Goal: Task Accomplishment & Management: Use online tool/utility

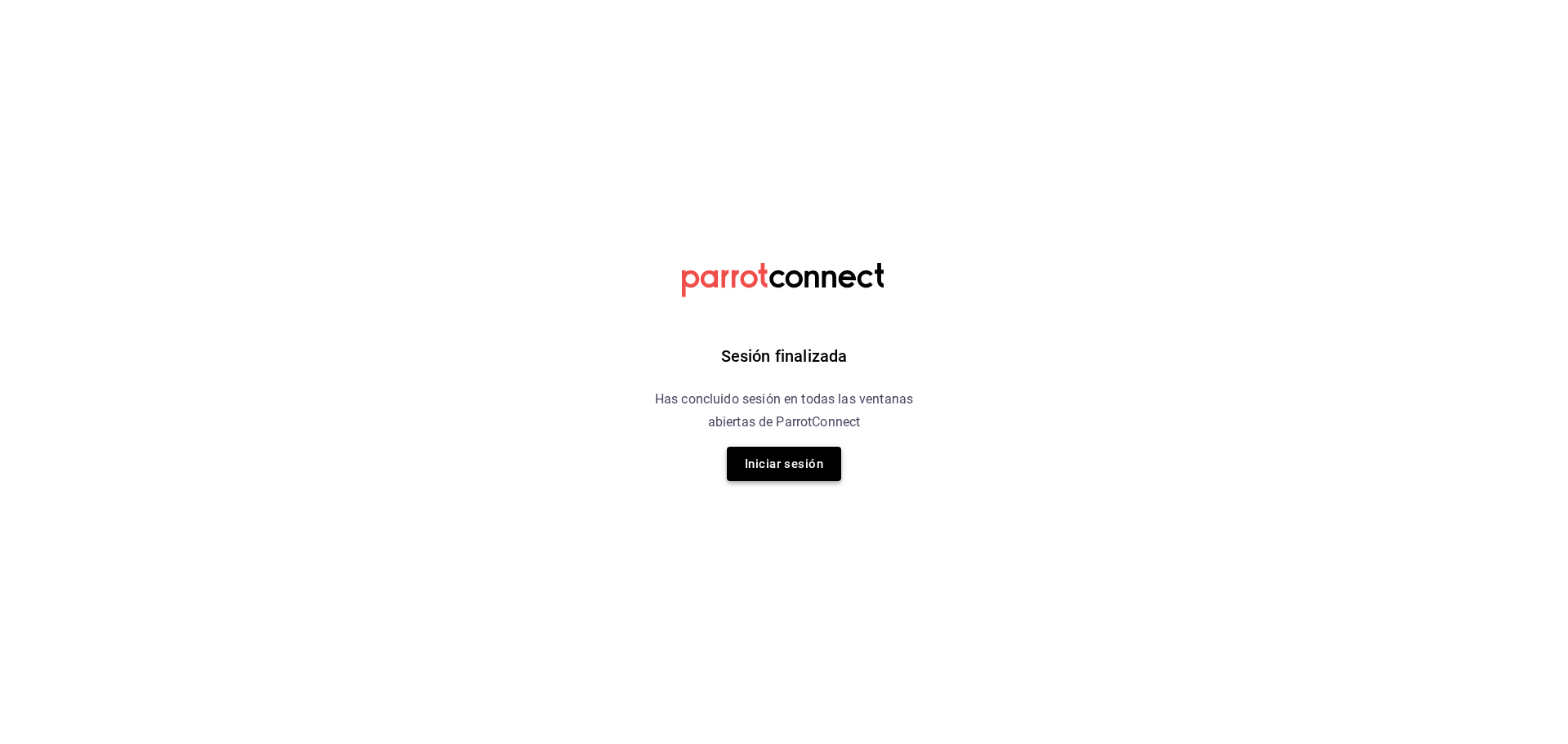
click at [768, 468] on button "Iniciar sesión" at bounding box center [784, 463] width 114 height 34
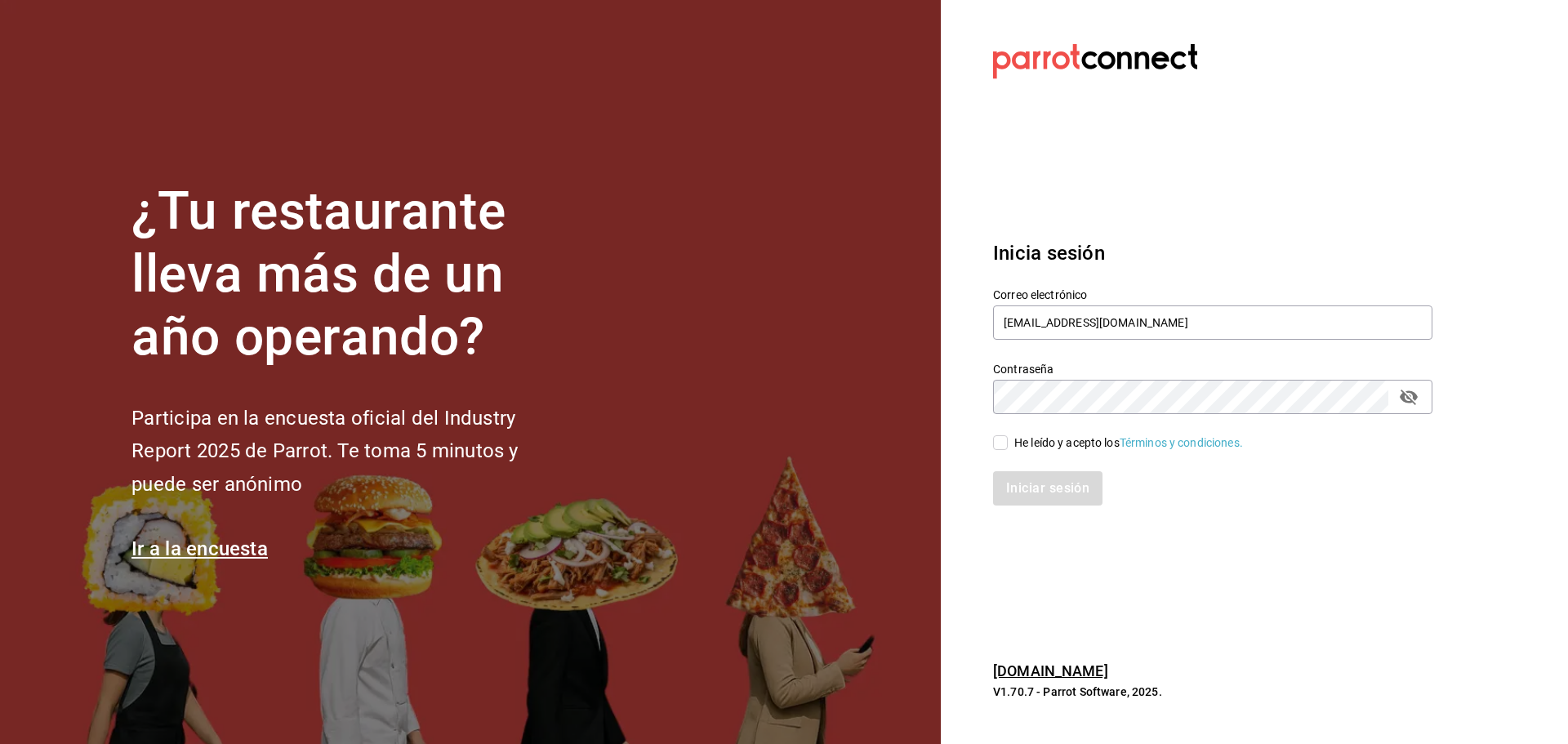
click at [999, 445] on input "He leído y acepto los Términos y condiciones." at bounding box center [1001, 442] width 15 height 15
checkbox input "true"
click at [1007, 468] on div "Iniciar sesión" at bounding box center [1203, 478] width 459 height 54
click at [1008, 483] on button "Iniciar sesión" at bounding box center [1048, 488] width 111 height 34
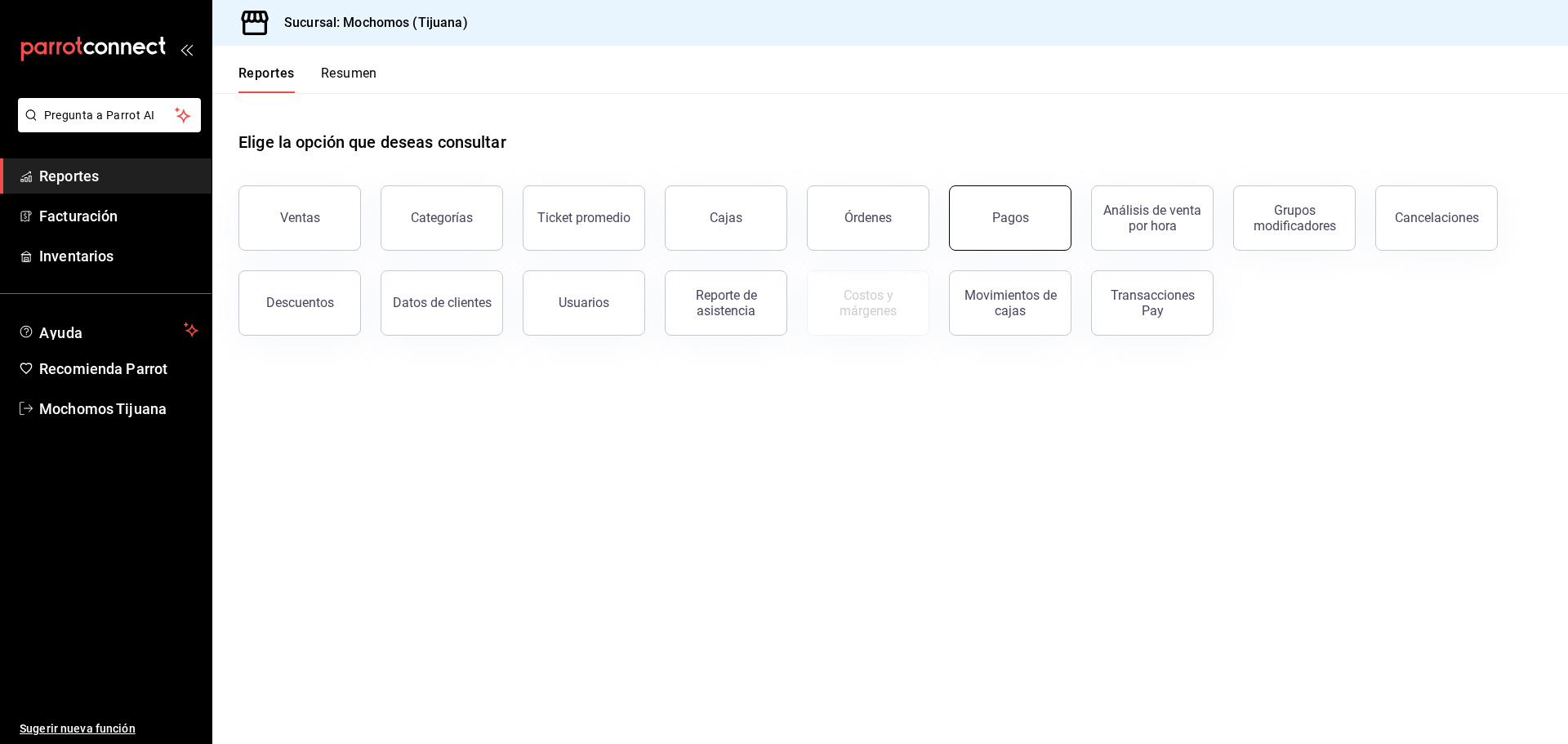
click at [994, 225] on button "Pagos" at bounding box center [1010, 218] width 122 height 65
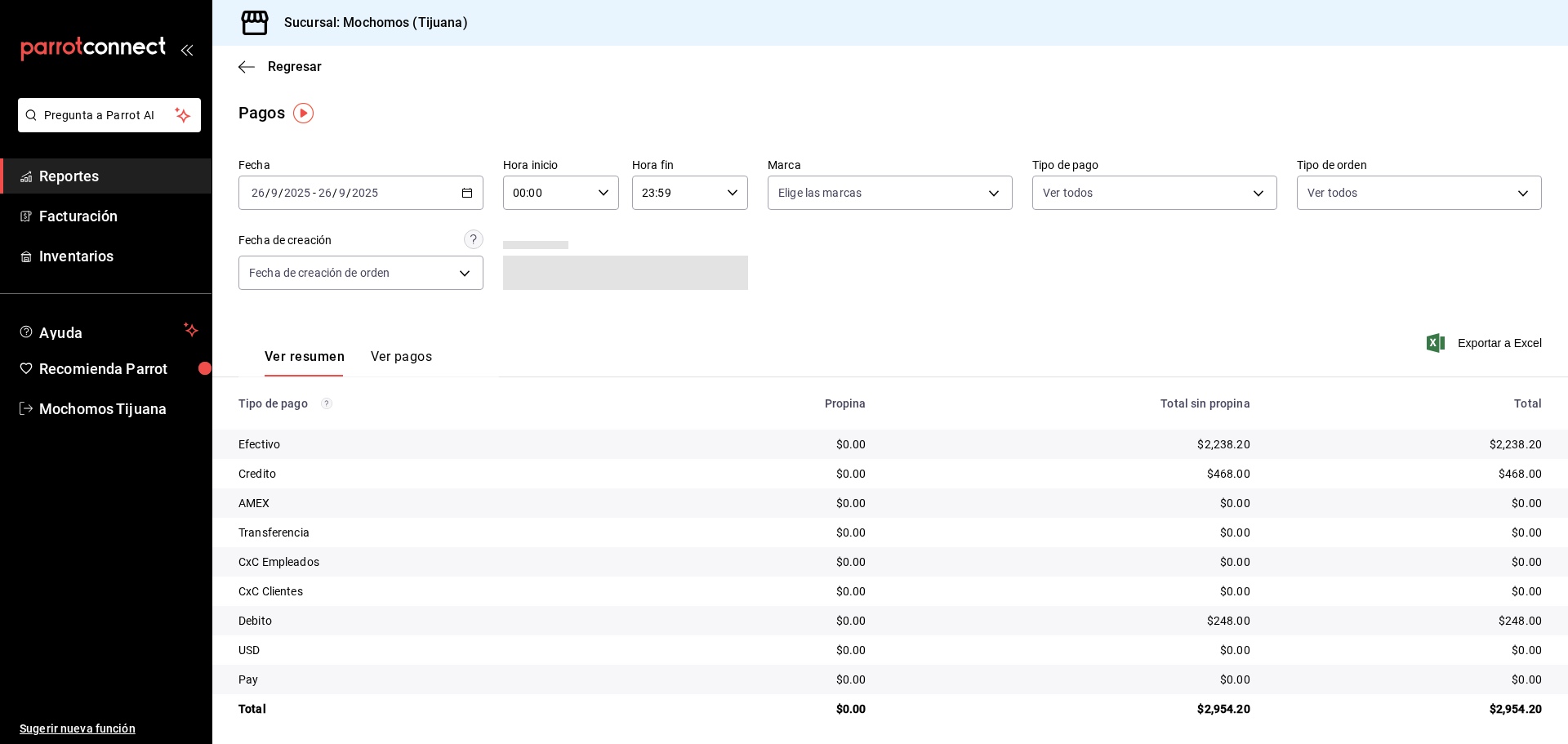
click at [602, 194] on icon "button" at bounding box center [603, 193] width 12 height 12
click at [525, 307] on span "04" at bounding box center [530, 310] width 32 height 13
type input "04:00"
click at [656, 135] on div at bounding box center [784, 372] width 1568 height 744
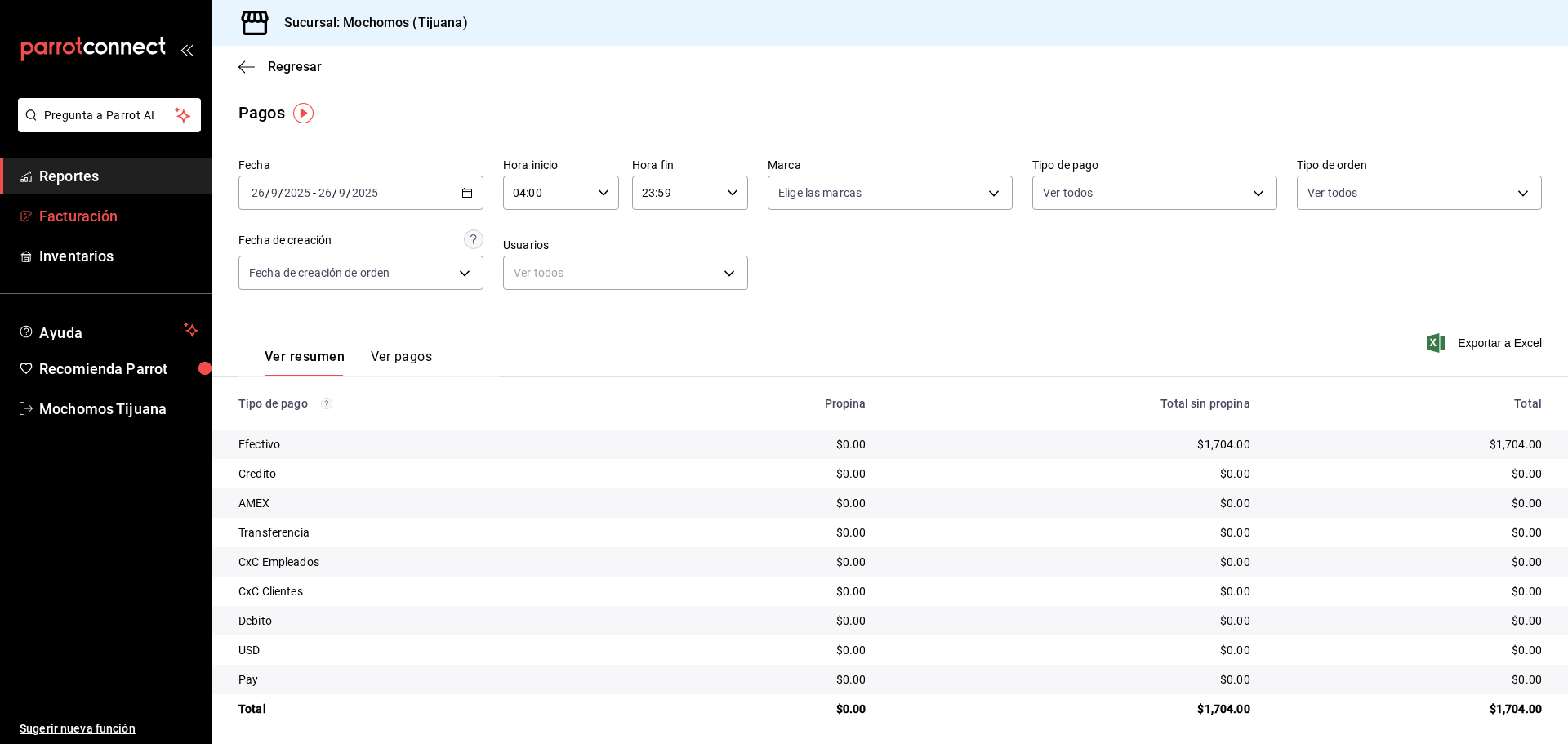
click at [97, 211] on span "Facturación" at bounding box center [119, 216] width 159 height 22
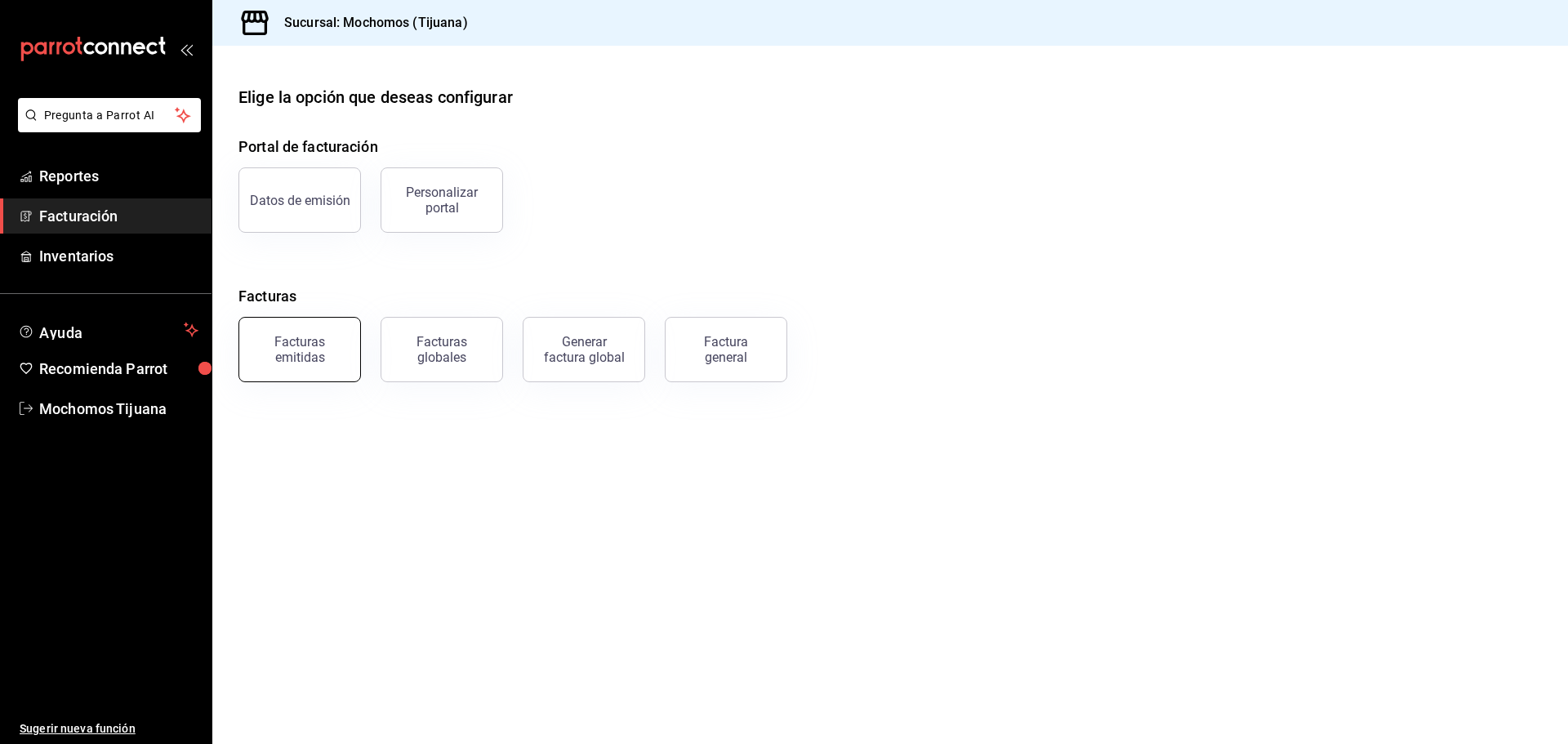
click at [296, 358] on div "Facturas emitidas" at bounding box center [299, 349] width 101 height 31
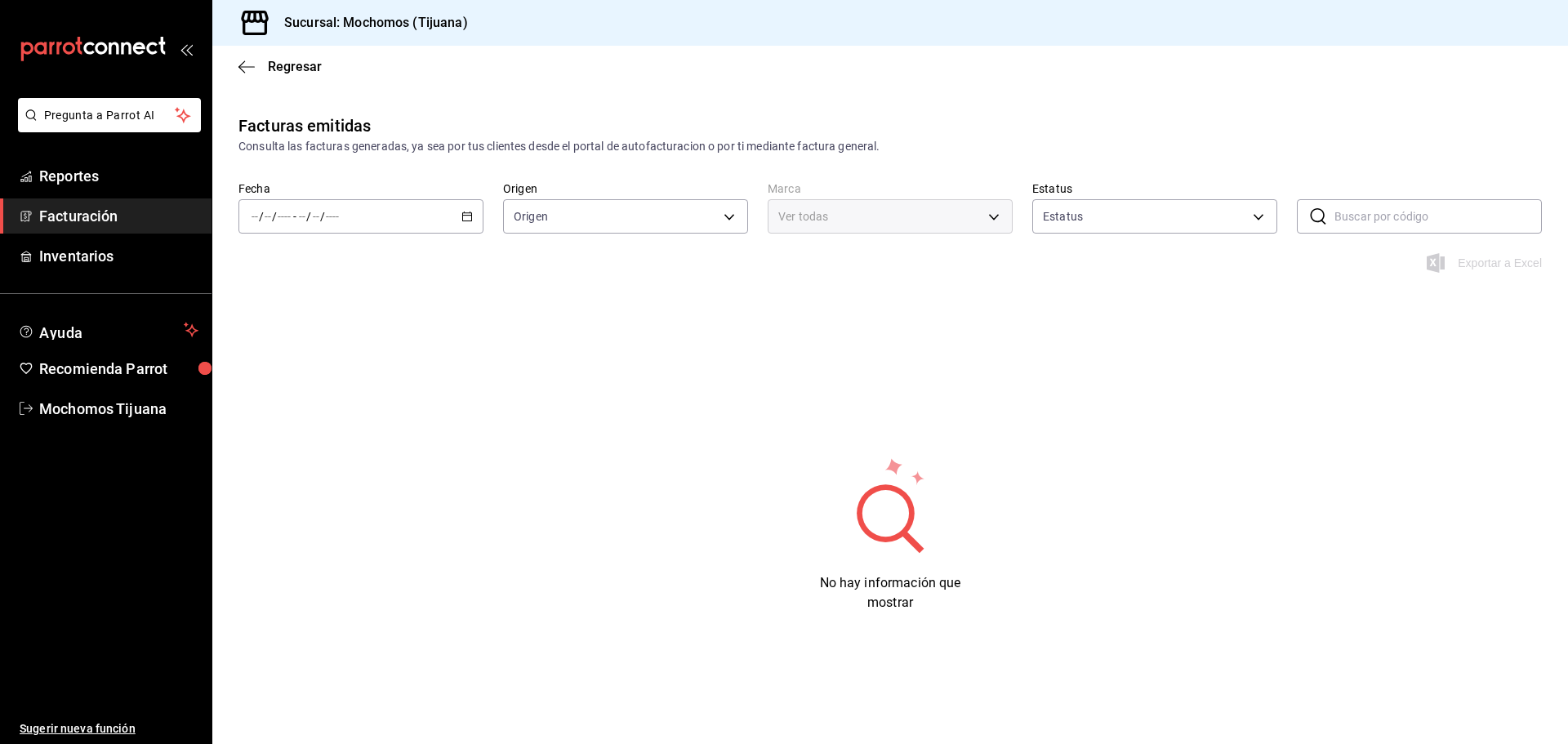
type input "ORDER_INVOICE,GENERAL_INVOICE"
type input "ACTIVE,PENDING_CANCELLATION,CANCELLED,PRE_CANCELLED"
type input "c300ab0f-4e96-434a-ab79-9fec8b673c9f"
click at [64, 176] on span "Reportes" at bounding box center [119, 176] width 159 height 22
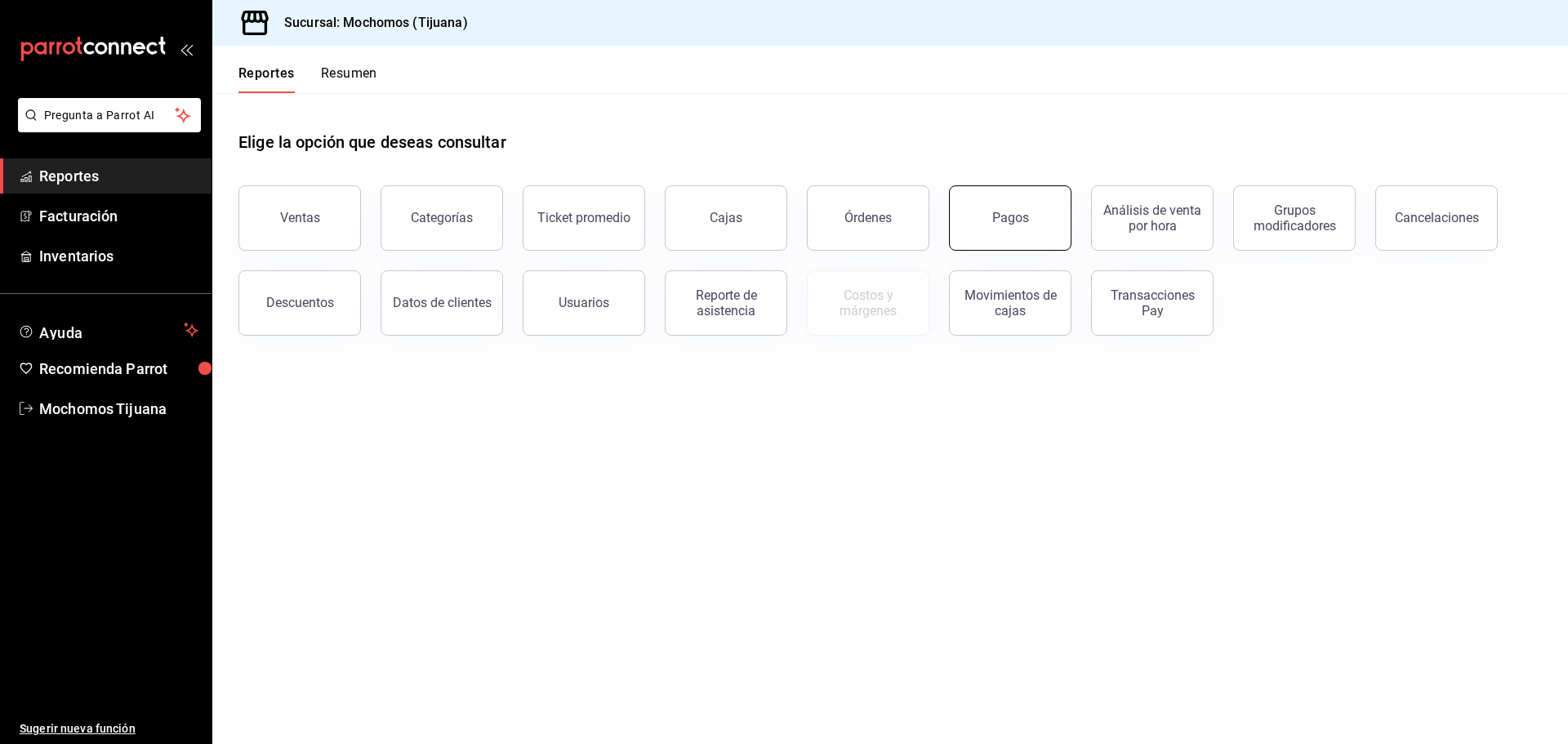
click at [1000, 219] on div "Pagos" at bounding box center [1011, 217] width 37 height 16
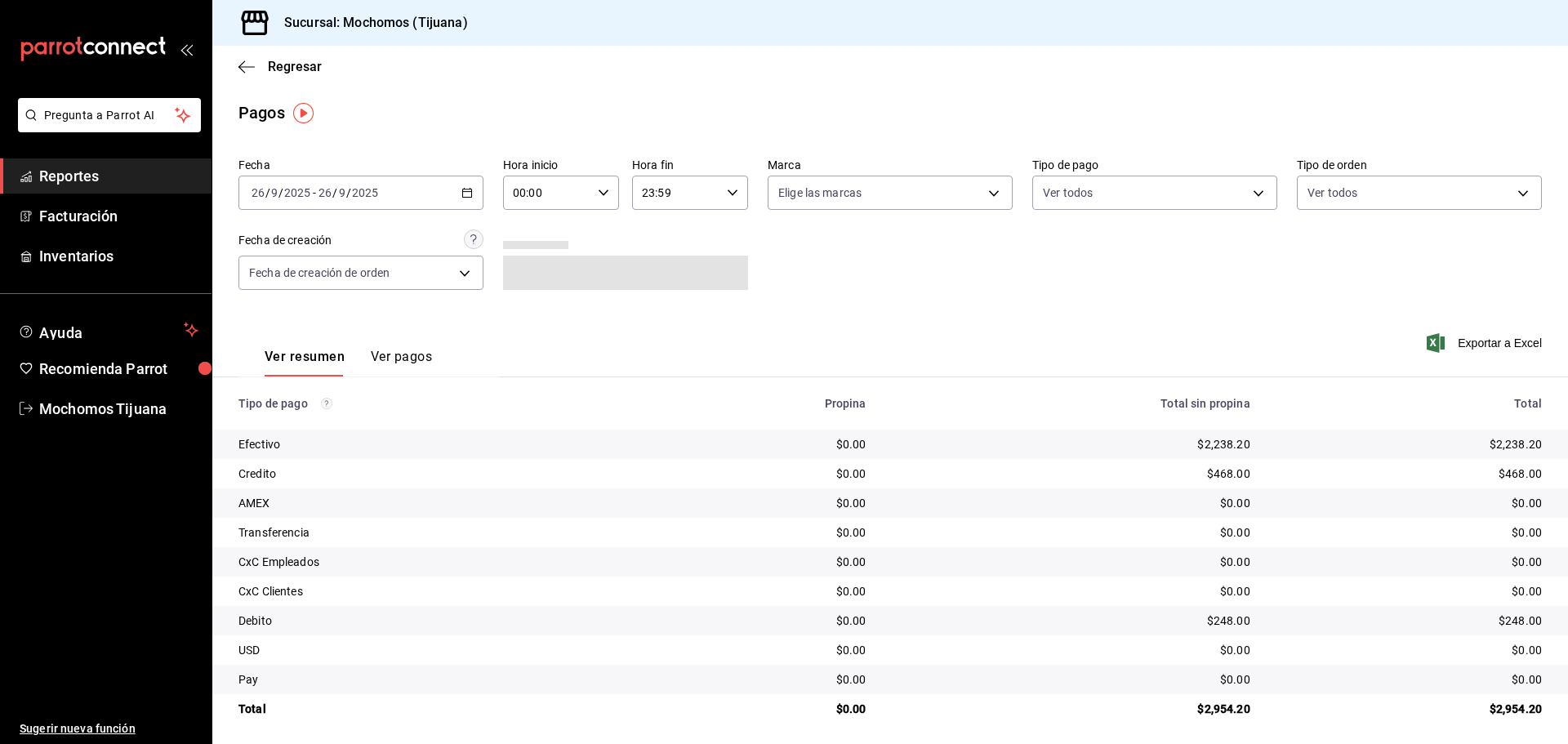
click at [607, 190] on div "00:00 Hora inicio" at bounding box center [561, 193] width 116 height 34
click at [536, 232] on span "04" at bounding box center [530, 228] width 32 height 13
type input "04:00"
click at [567, 132] on div at bounding box center [784, 372] width 1568 height 744
